Goal: Obtain resource: Download file/media

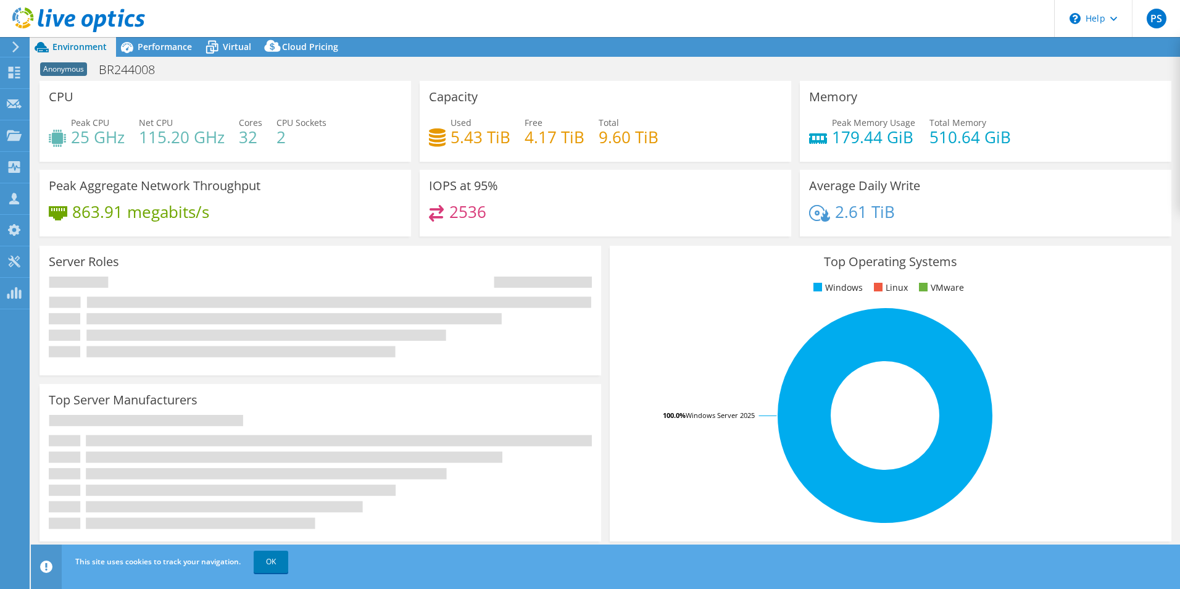
select select "USD"
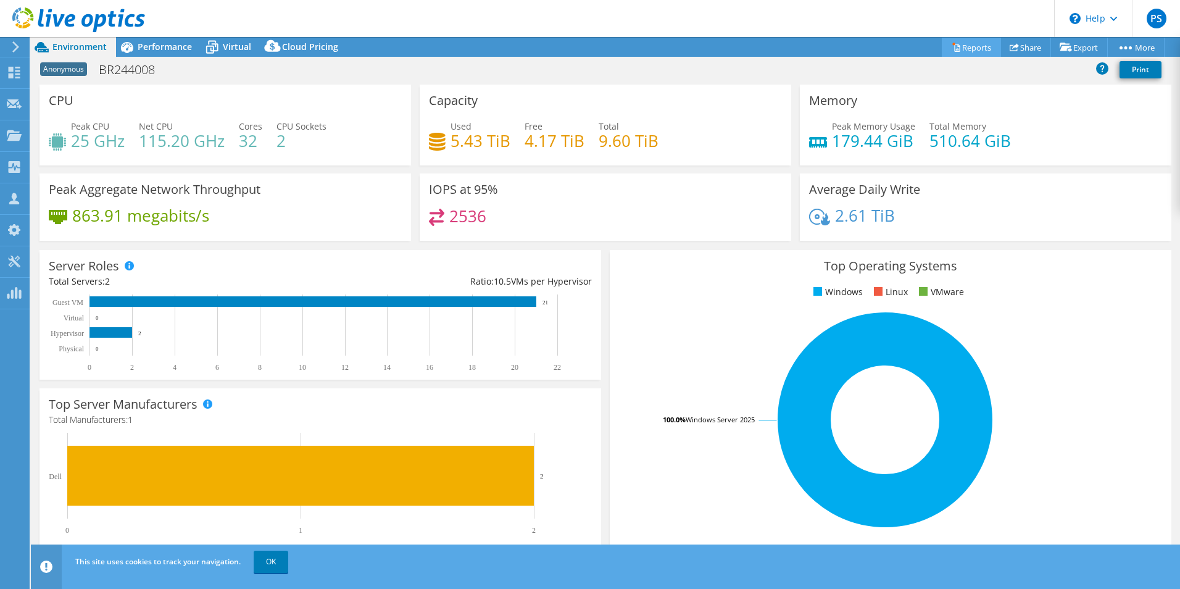
click at [968, 49] on link "Reports" at bounding box center [971, 47] width 59 height 19
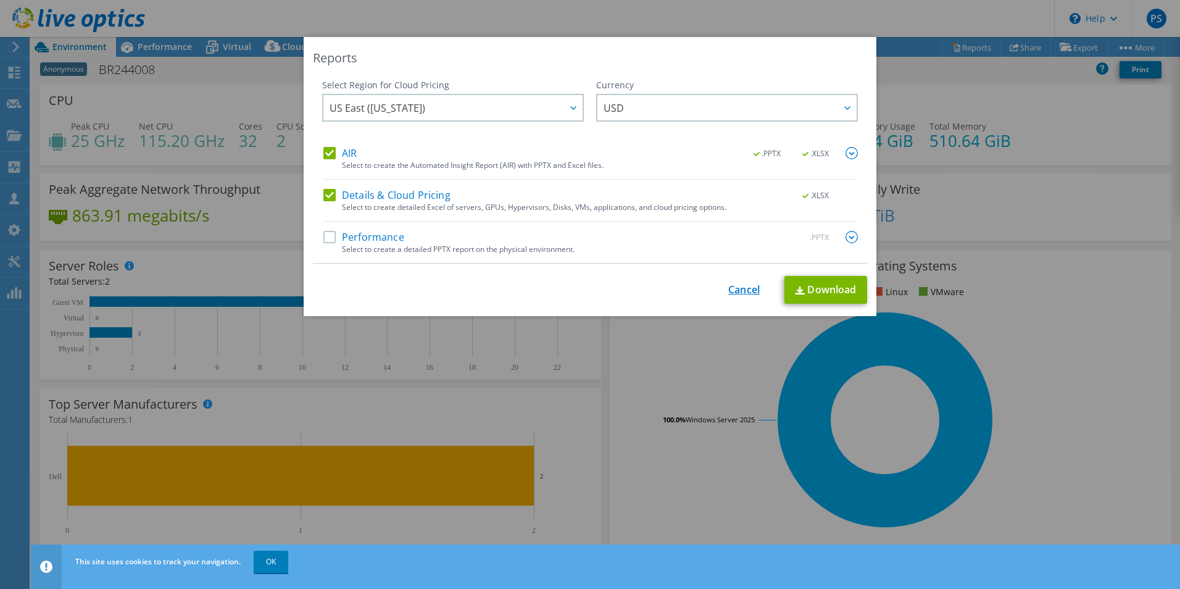
click at [739, 293] on link "Cancel" at bounding box center [743, 290] width 31 height 12
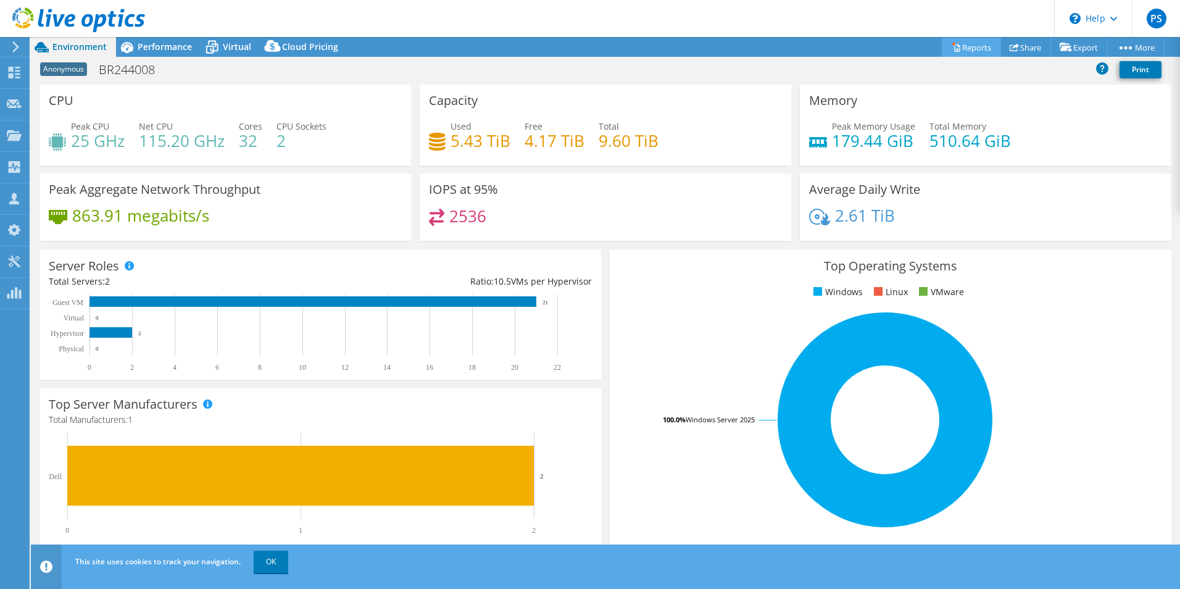
click at [957, 52] on link "Reports" at bounding box center [971, 47] width 59 height 19
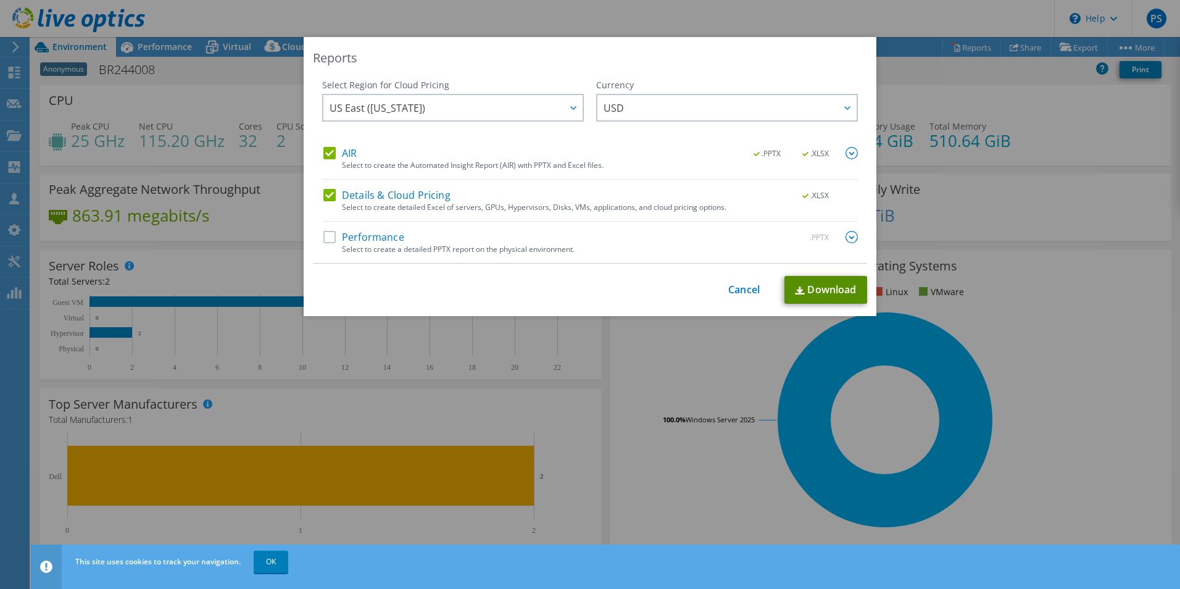
click at [820, 289] on link "Download" at bounding box center [826, 290] width 83 height 28
click at [770, 65] on div "Reports" at bounding box center [590, 57] width 554 height 17
click at [743, 291] on link "Cancel" at bounding box center [743, 290] width 31 height 12
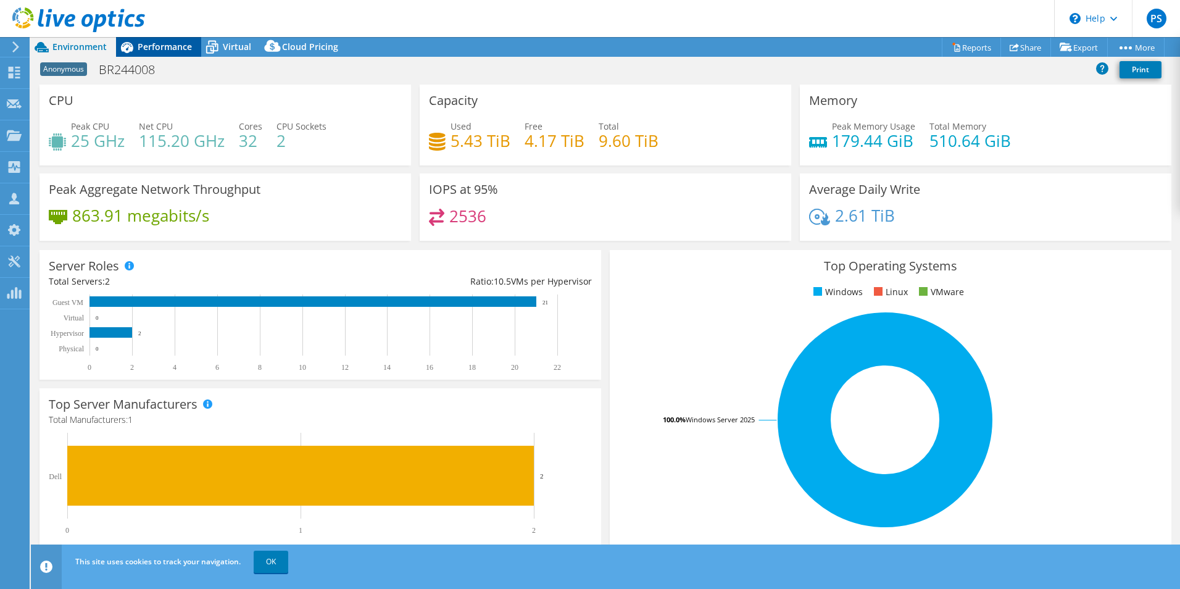
click at [178, 45] on span "Performance" at bounding box center [165, 47] width 54 height 12
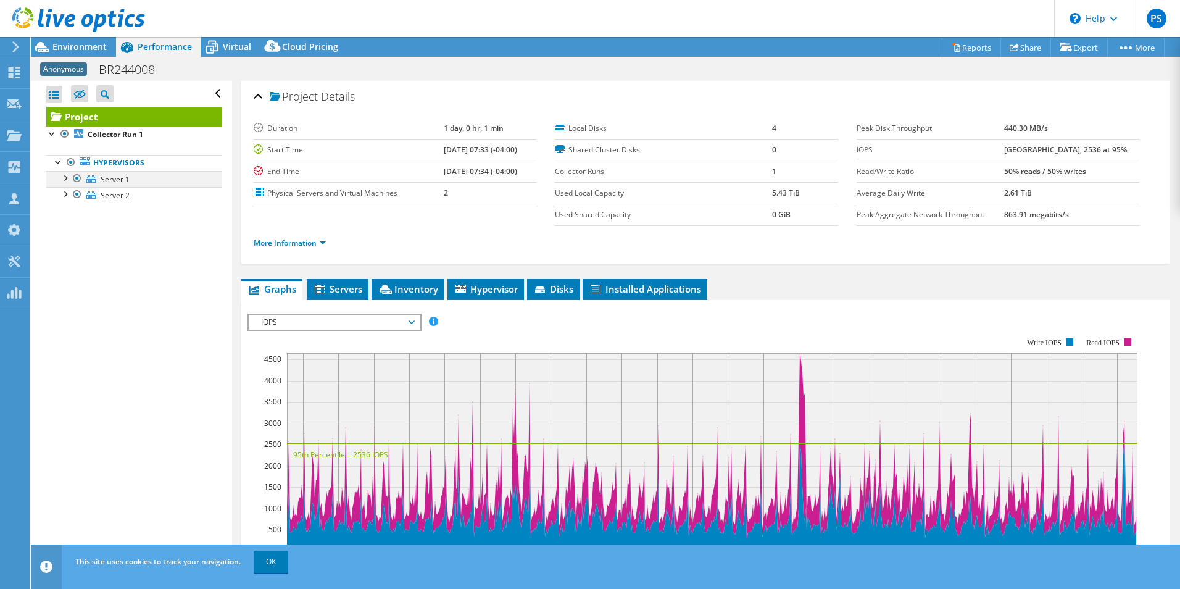
click at [64, 176] on div at bounding box center [65, 177] width 12 height 12
click at [146, 194] on link "Disk 1" at bounding box center [134, 195] width 176 height 16
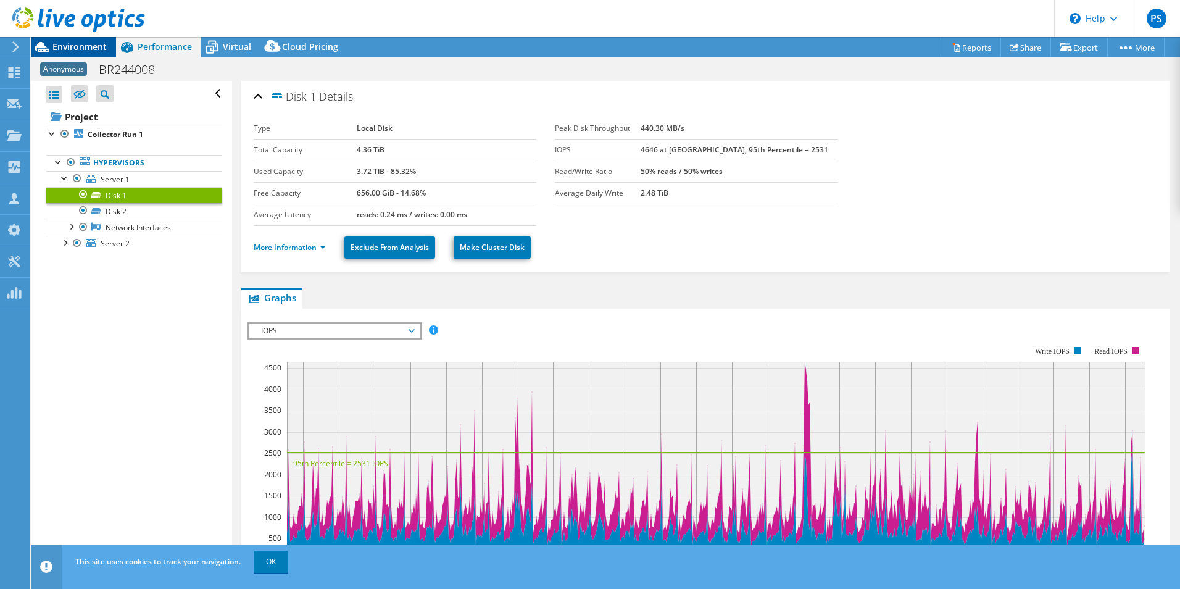
click at [76, 46] on span "Environment" at bounding box center [79, 47] width 54 height 12
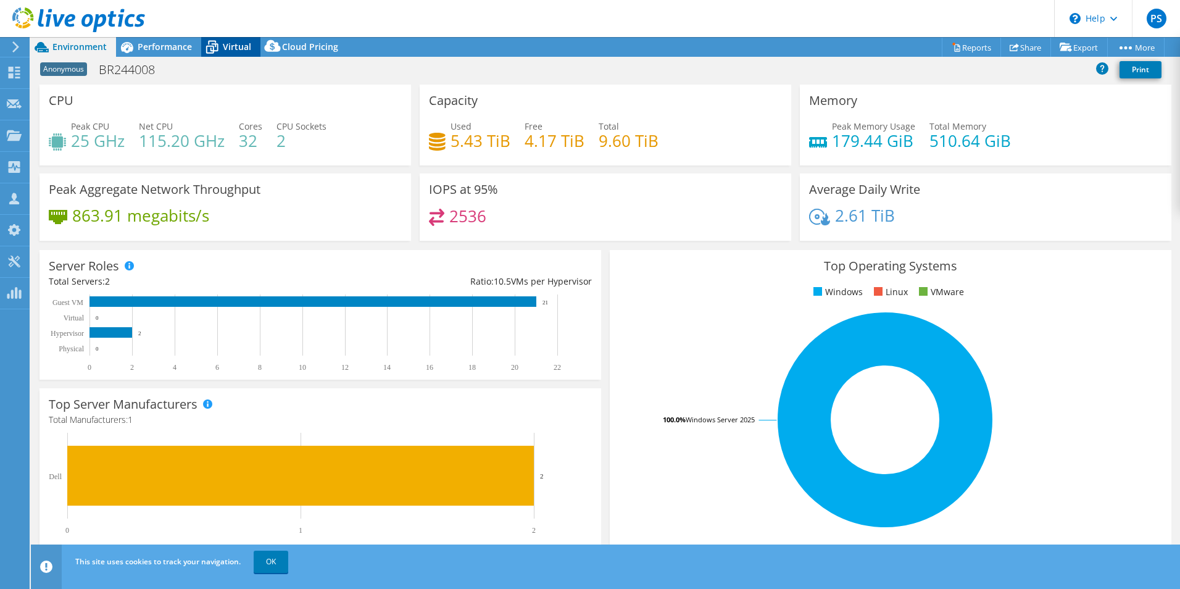
click at [225, 54] on div "Virtual" at bounding box center [230, 47] width 59 height 20
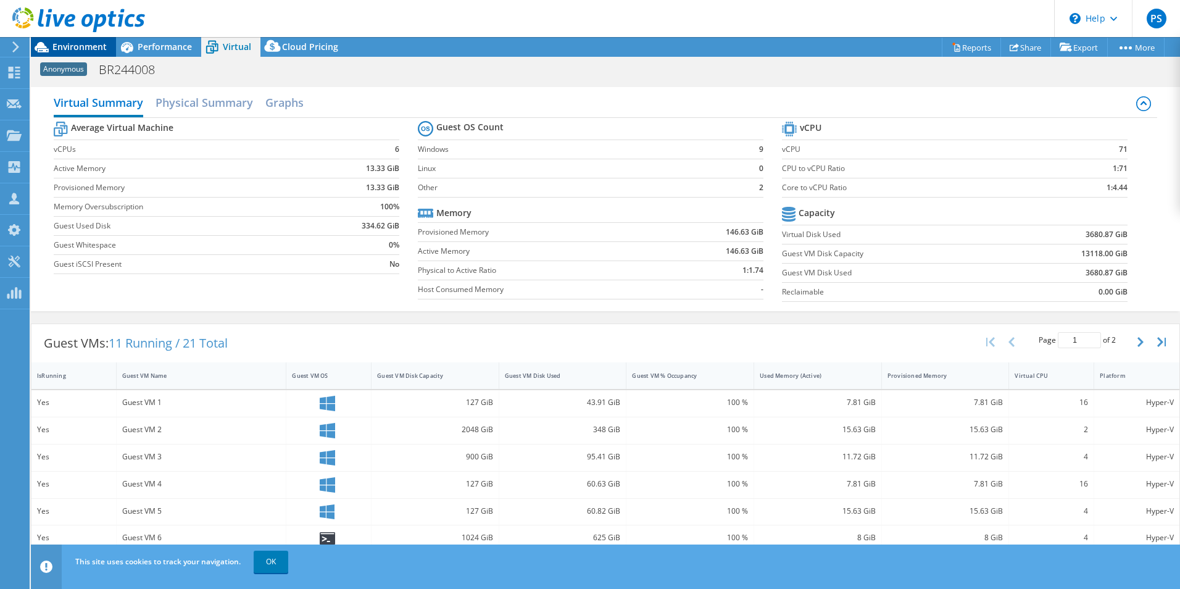
click at [62, 50] on span "Environment" at bounding box center [79, 47] width 54 height 12
